Goal: Find specific page/section: Find specific page/section

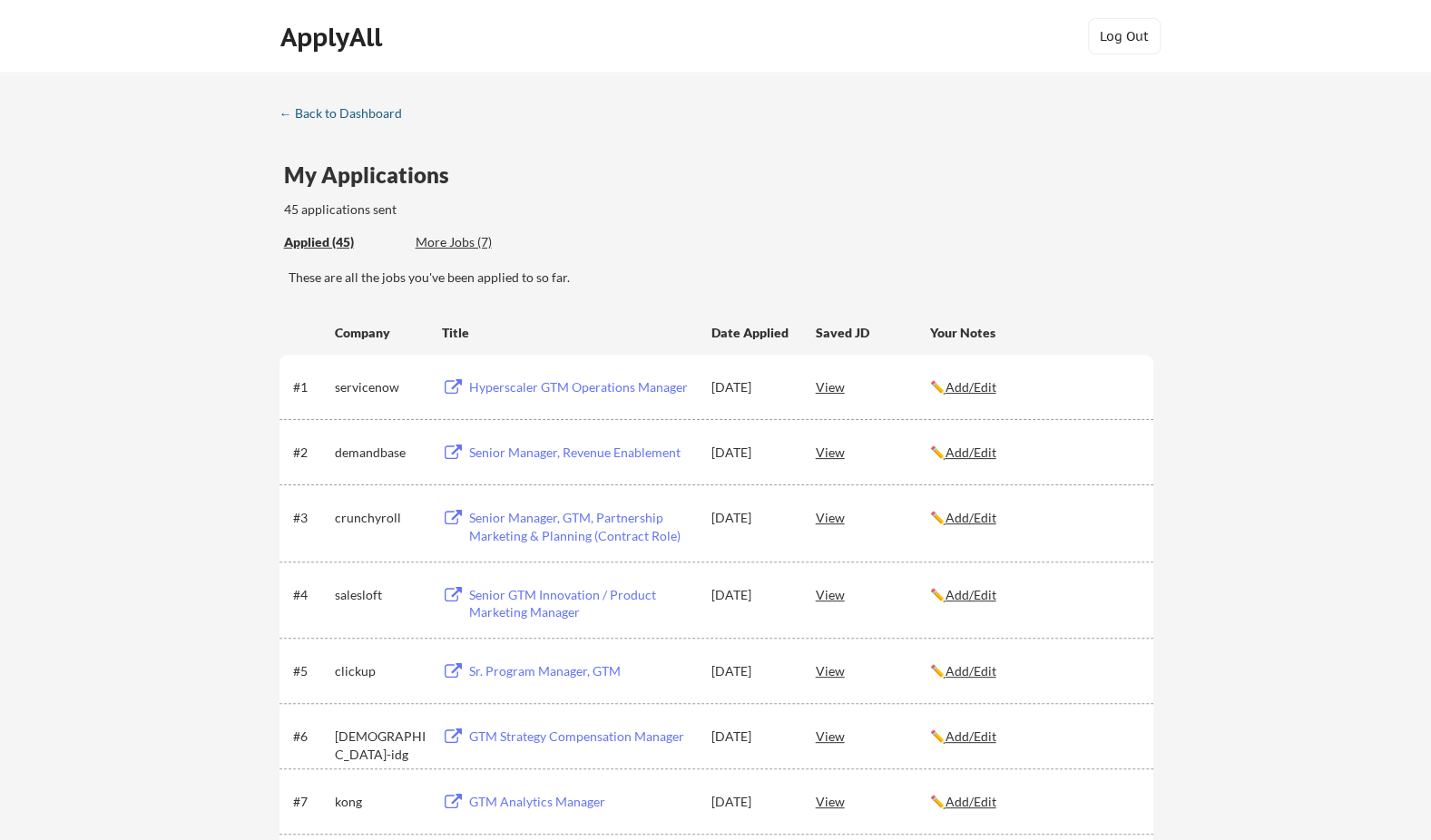
click at [388, 116] on div "← Back to Dashboard" at bounding box center [347, 113] width 136 height 13
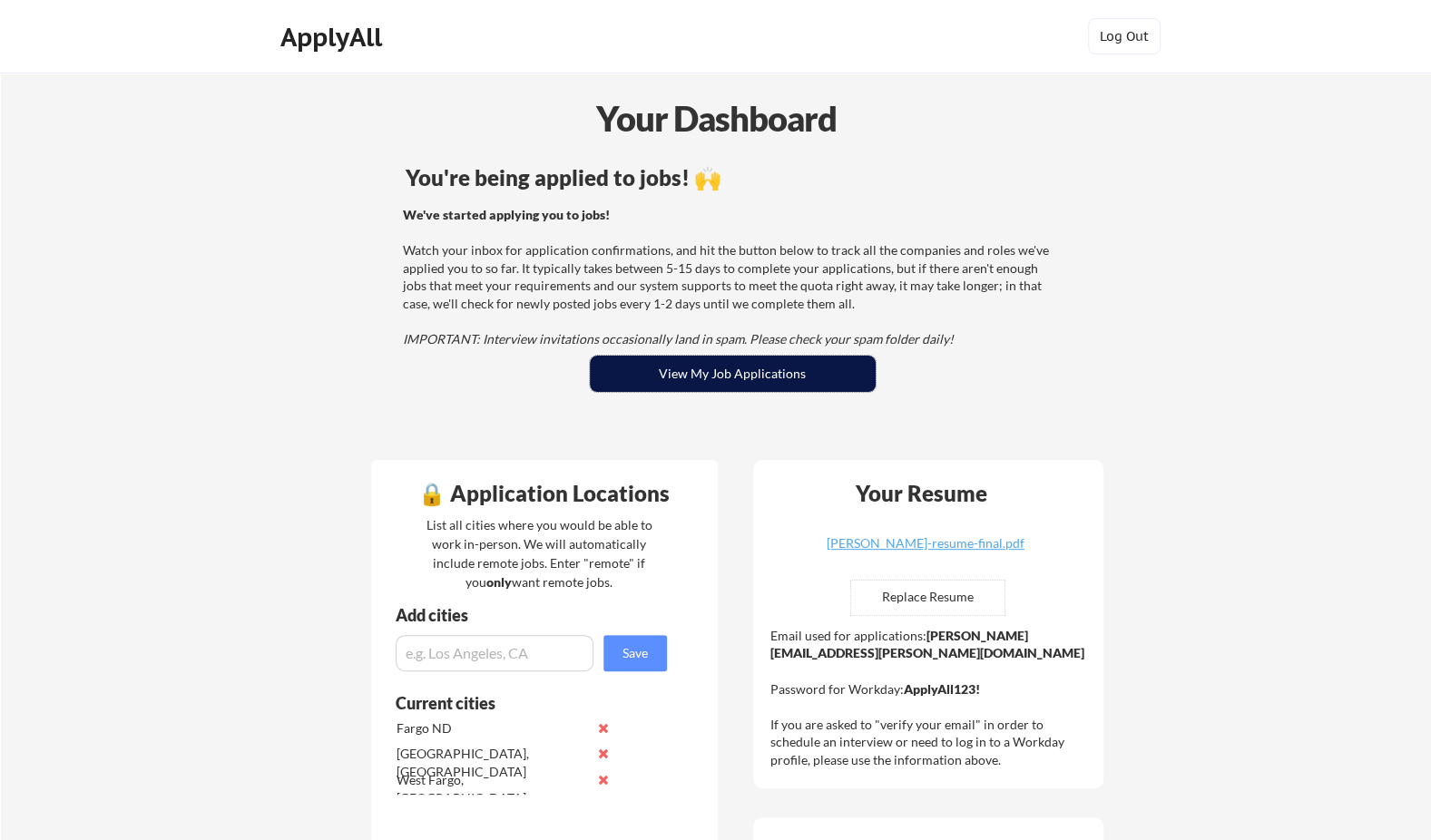
click at [664, 378] on button "View My Job Applications" at bounding box center [733, 373] width 286 height 36
